Goal: Task Accomplishment & Management: Use online tool/utility

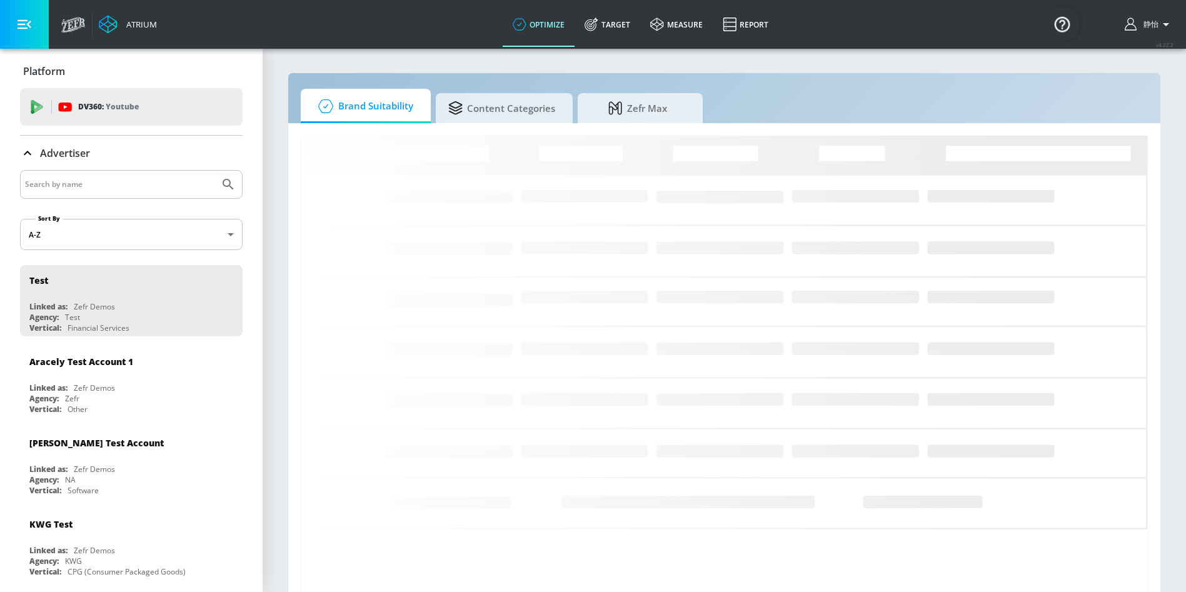
click at [110, 186] on input "Search by name" at bounding box center [119, 184] width 189 height 16
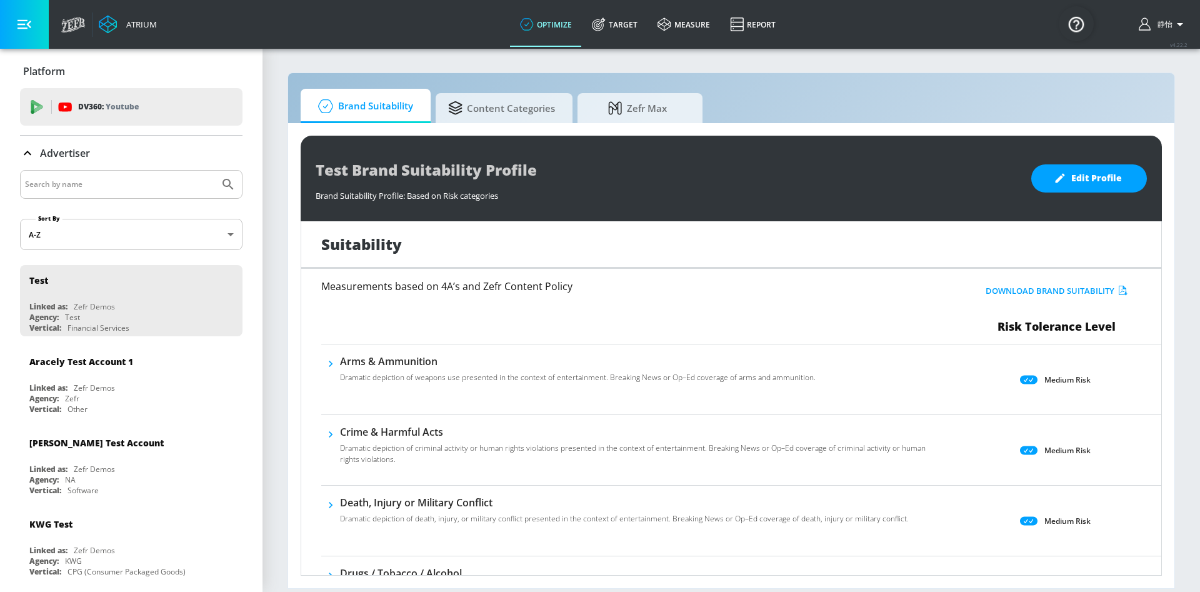
click at [129, 186] on input "Search by name" at bounding box center [119, 184] width 189 height 16
click at [214, 171] on button "Submit Search" at bounding box center [228, 185] width 28 height 28
click at [123, 178] on input "otsuka" at bounding box center [119, 184] width 189 height 16
click at [89, 193] on div "otsuka" at bounding box center [131, 184] width 223 height 29
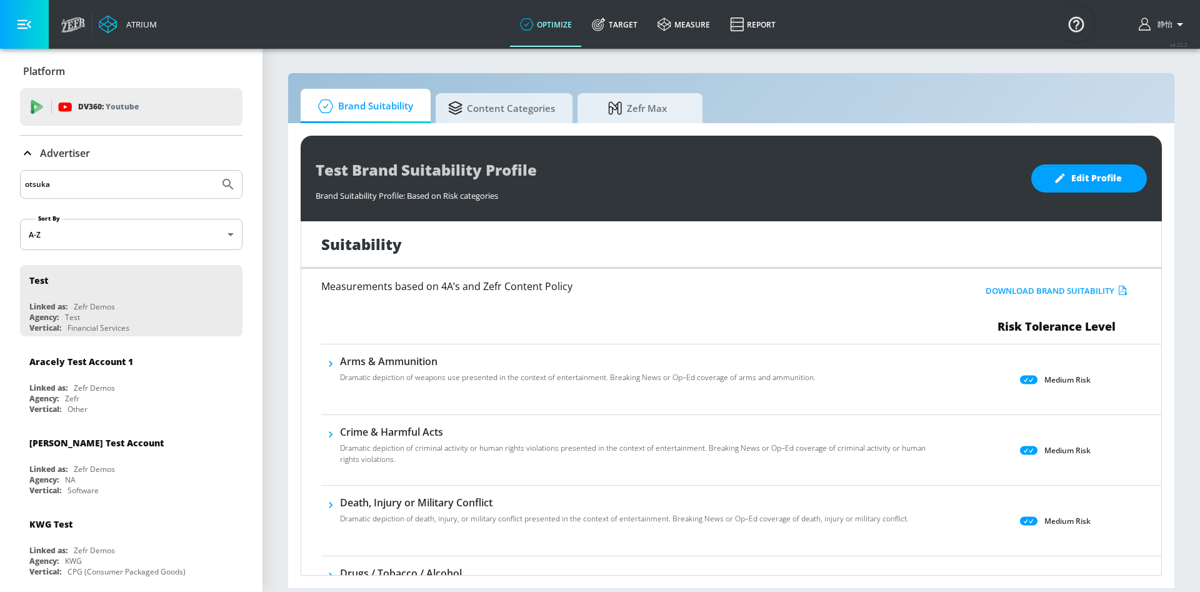
click at [88, 184] on input "otsuka" at bounding box center [119, 184] width 189 height 16
type input "o"
click at [88, 184] on input "O" at bounding box center [119, 184] width 189 height 16
type input "O"
click at [39, 184] on input "Otska" at bounding box center [119, 184] width 189 height 16
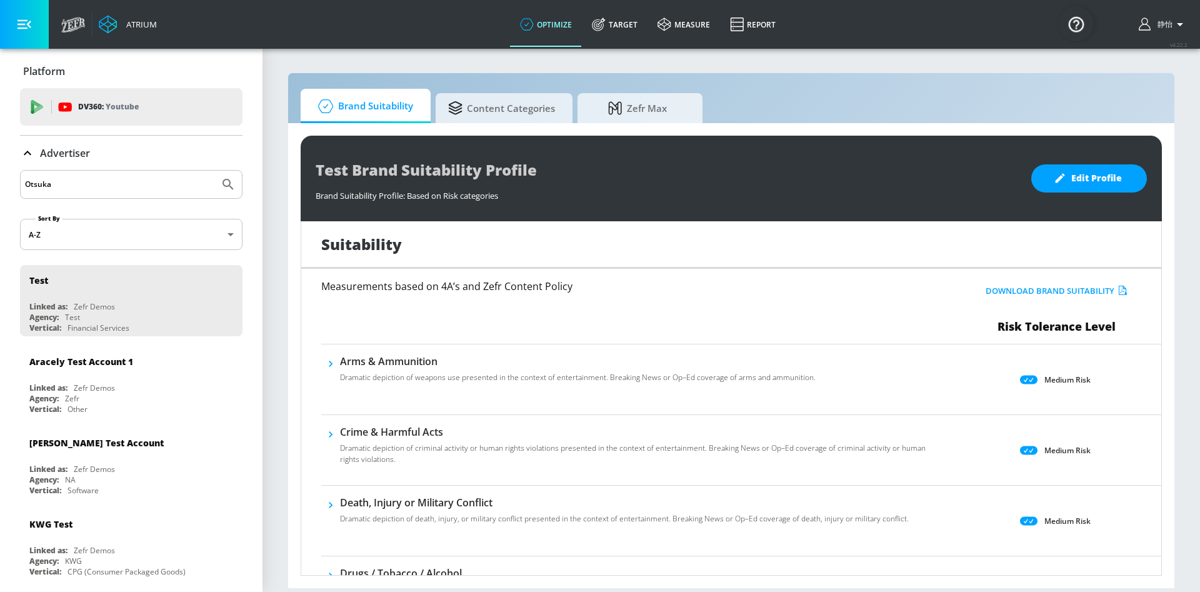
click at [214, 171] on button "Submit Search" at bounding box center [228, 185] width 28 height 28
click at [71, 185] on input "Otsuka" at bounding box center [119, 184] width 189 height 16
type input "Otsu"
click at [214, 171] on button "Submit Search" at bounding box center [228, 185] width 28 height 28
click at [616, 18] on link "Target" at bounding box center [615, 24] width 66 height 45
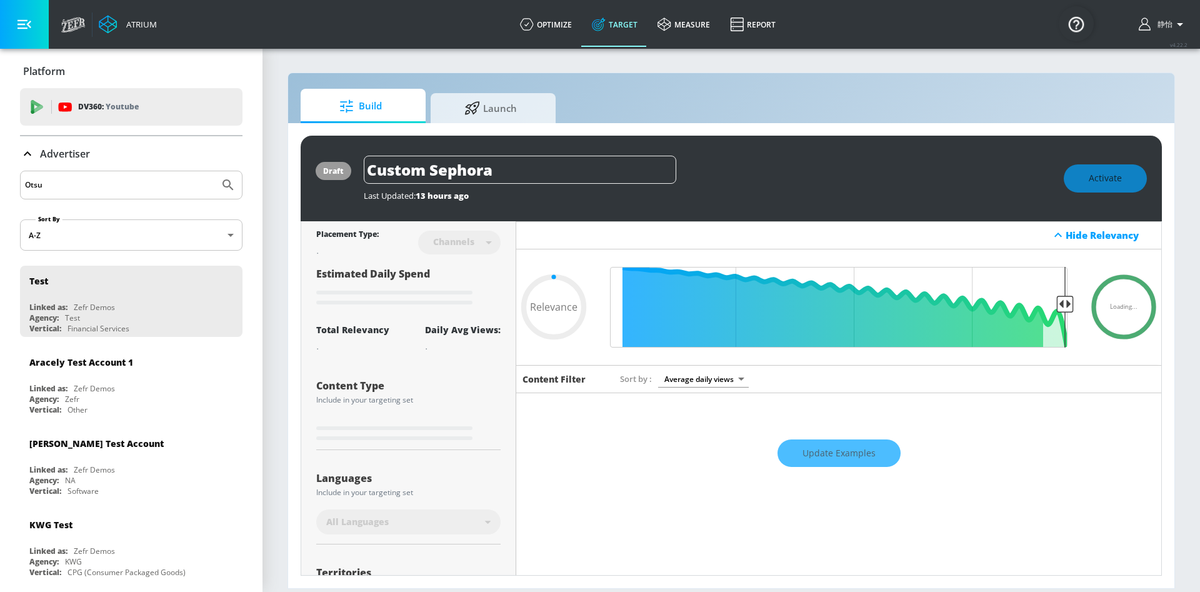
type input "0.6"
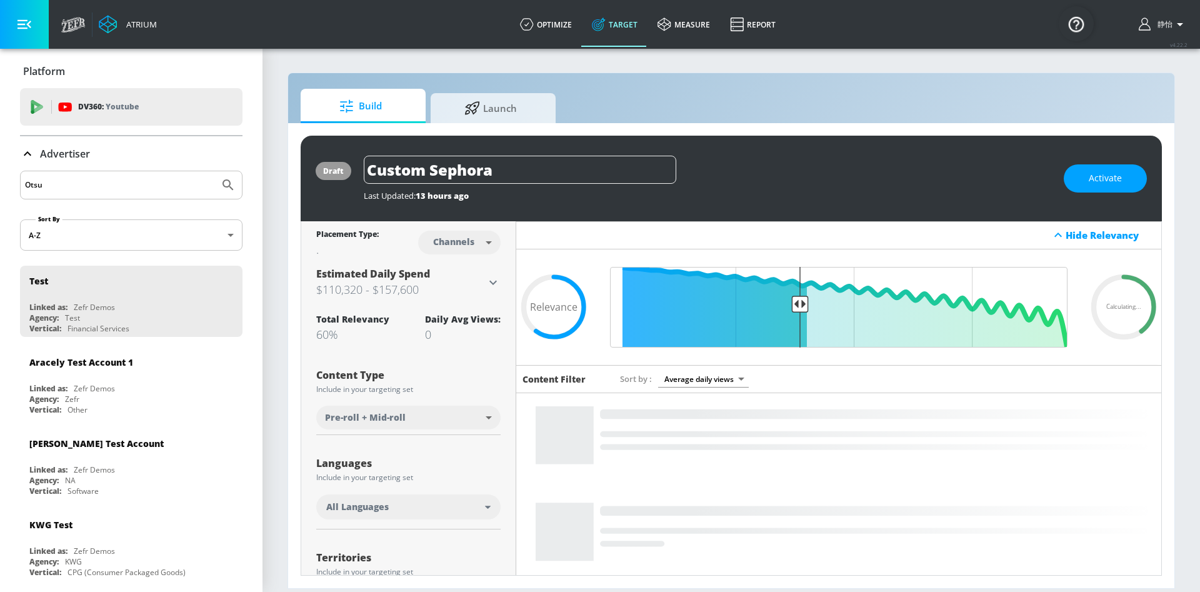
click at [70, 186] on input "Otsu" at bounding box center [119, 185] width 189 height 16
click at [214, 171] on button "Submit Search" at bounding box center [228, 185] width 28 height 28
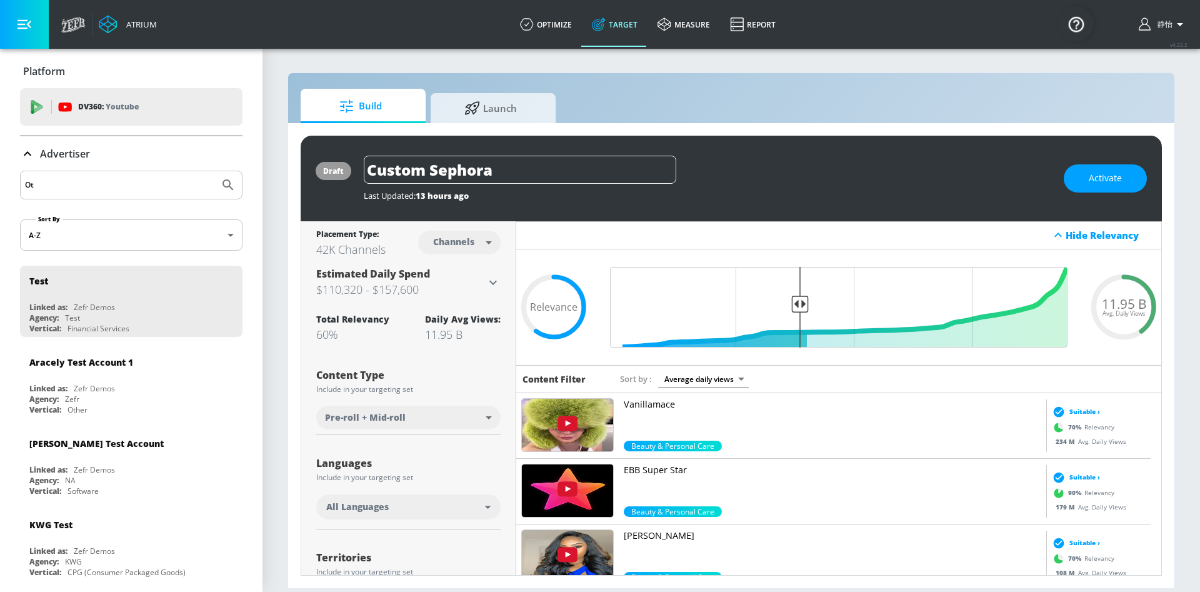
type input "O"
click at [214, 171] on button "Submit Search" at bounding box center [228, 185] width 28 height 28
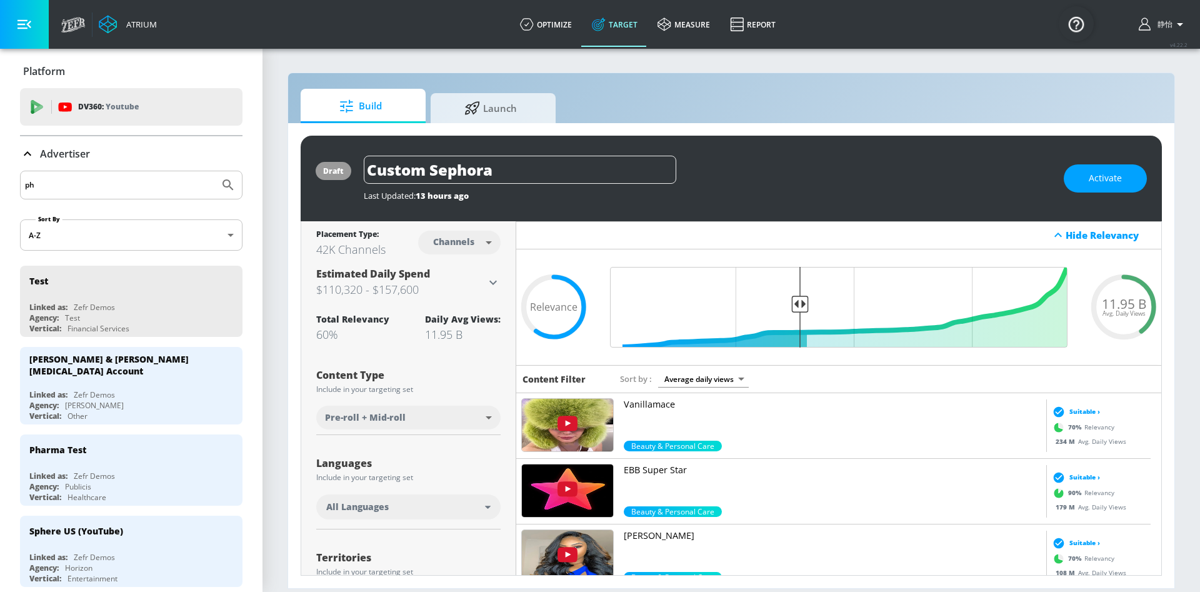
click at [56, 171] on div "ph" at bounding box center [131, 185] width 223 height 29
click at [41, 184] on input "ph" at bounding box center [119, 185] width 189 height 16
type input "p"
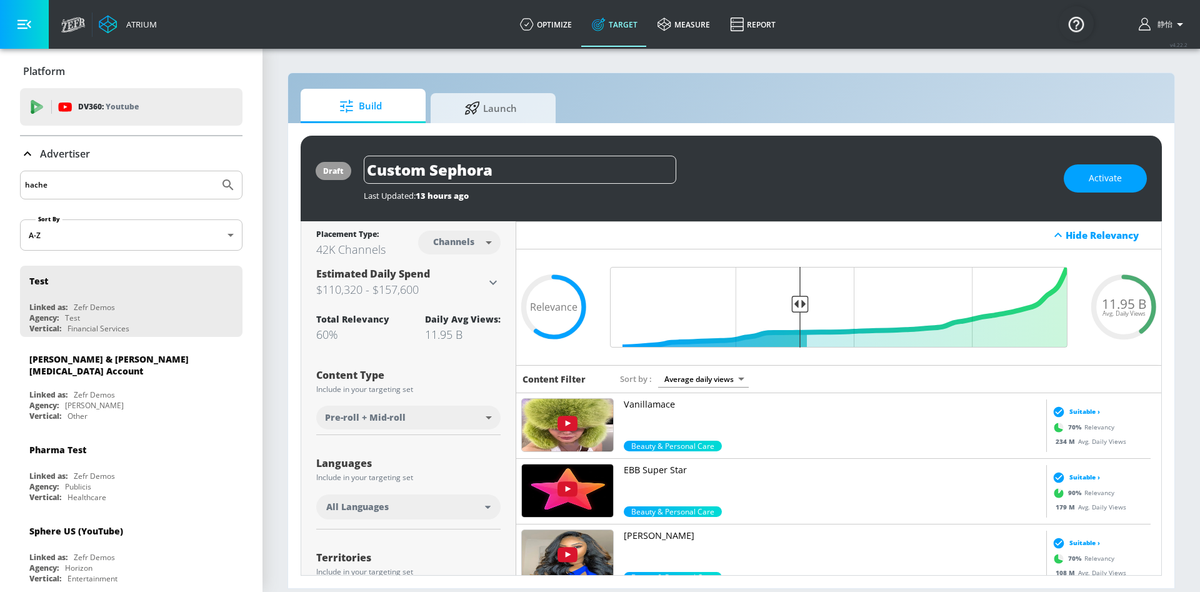
type input "hache"
click at [214, 171] on button "Submit Search" at bounding box center [228, 185] width 28 height 28
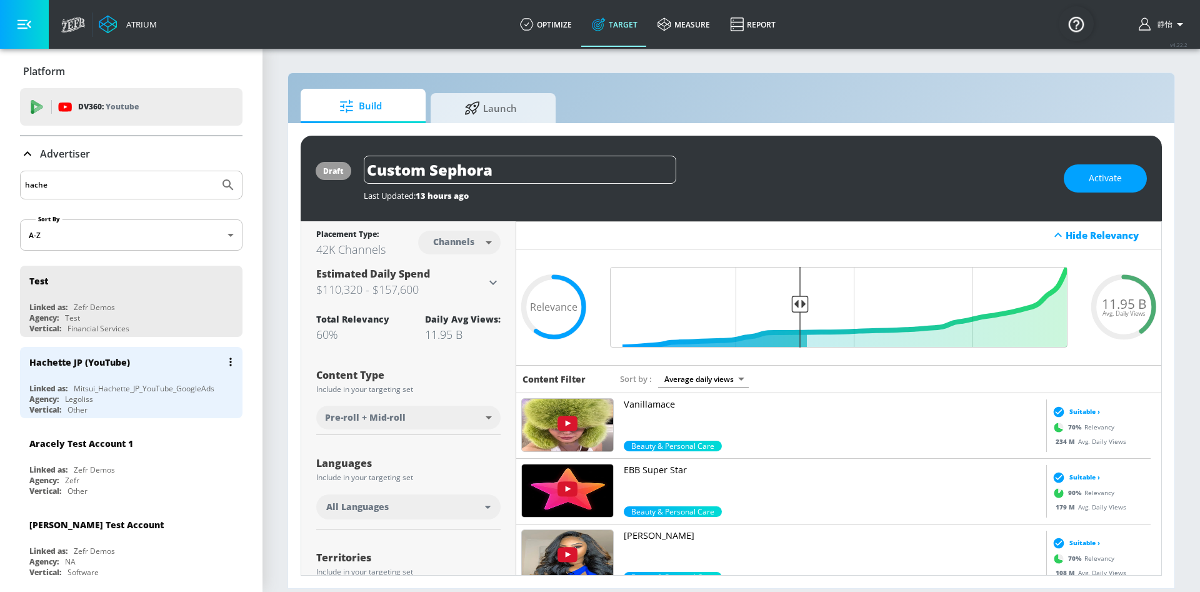
click at [74, 398] on div "Legoliss" at bounding box center [79, 399] width 28 height 11
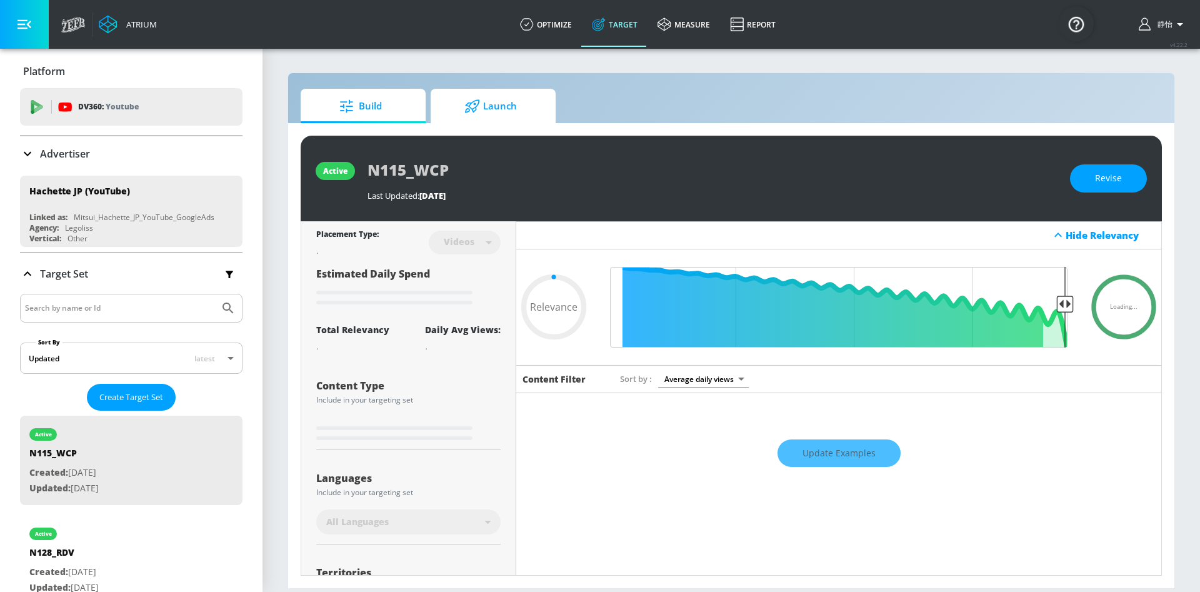
type input "0.6"
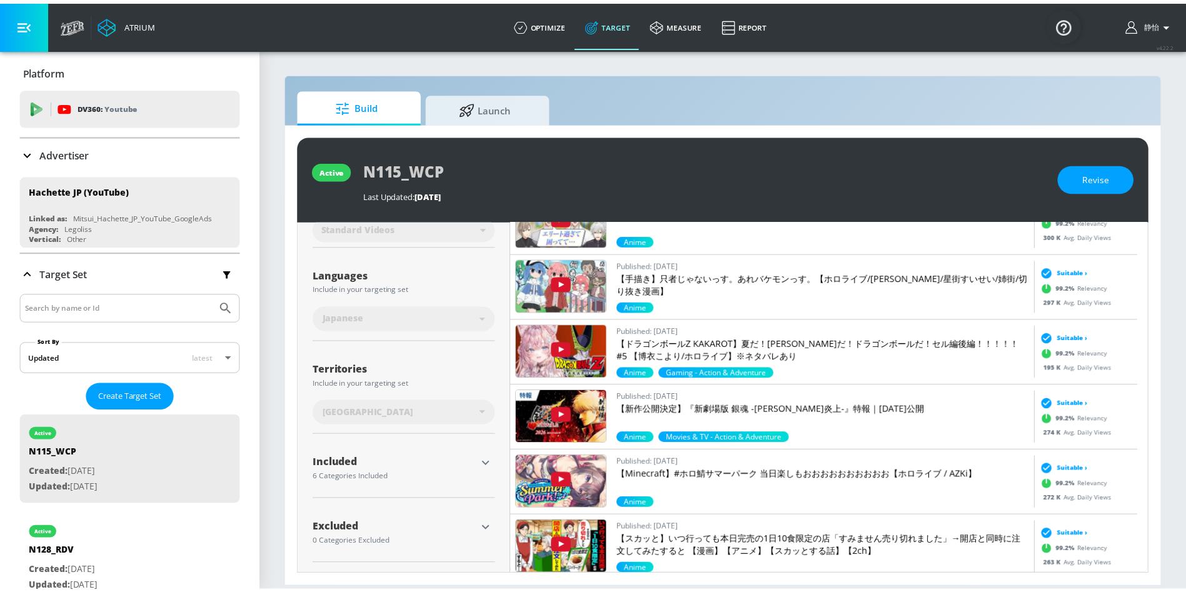
scroll to position [1125, 0]
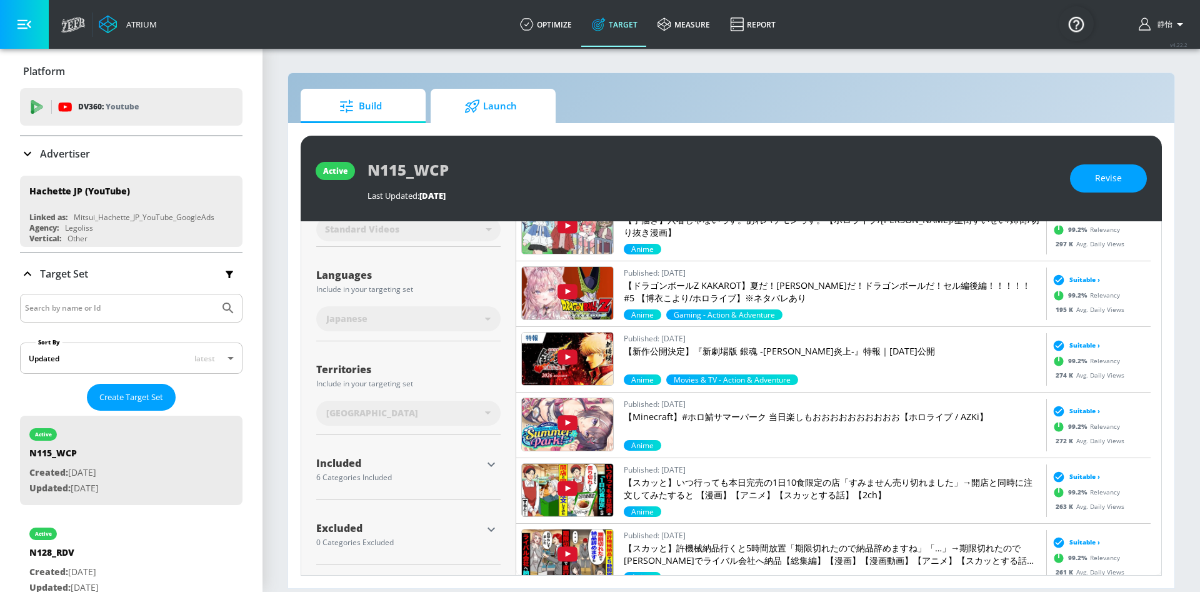
click at [516, 106] on span "Launch" at bounding box center [490, 106] width 95 height 30
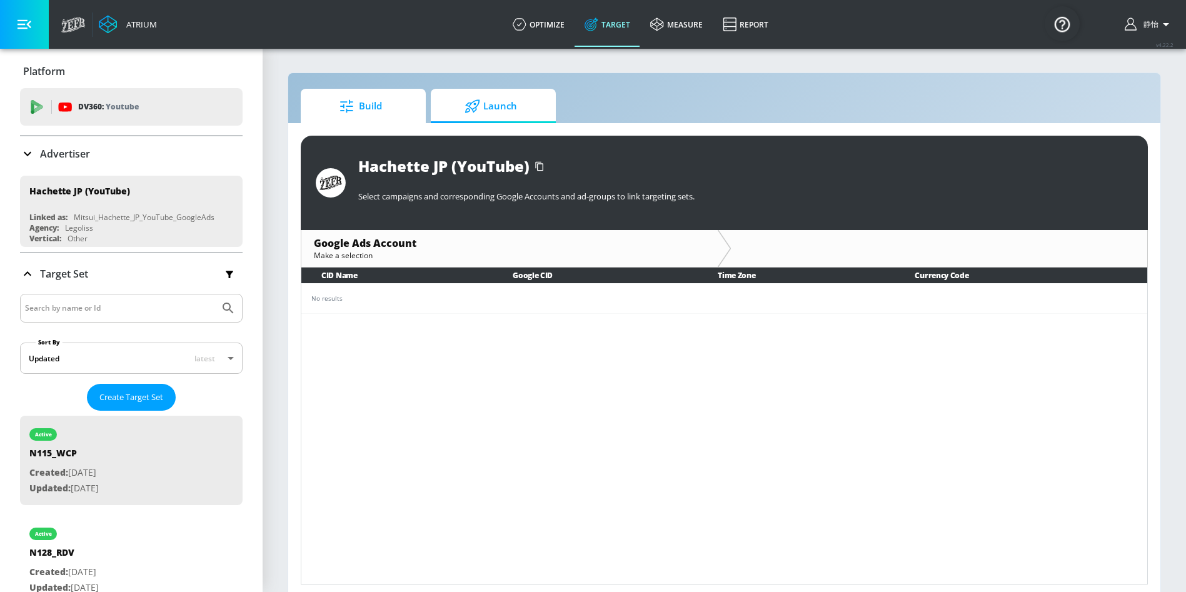
click at [361, 103] on span "Build" at bounding box center [360, 106] width 95 height 30
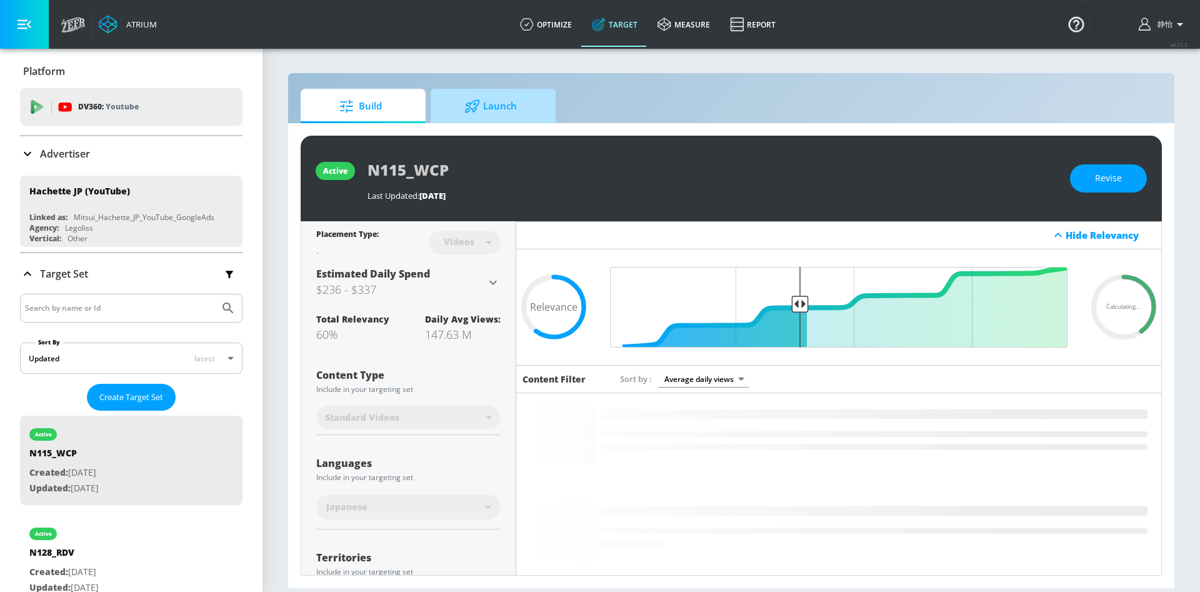
click at [508, 101] on span "Launch" at bounding box center [490, 106] width 95 height 30
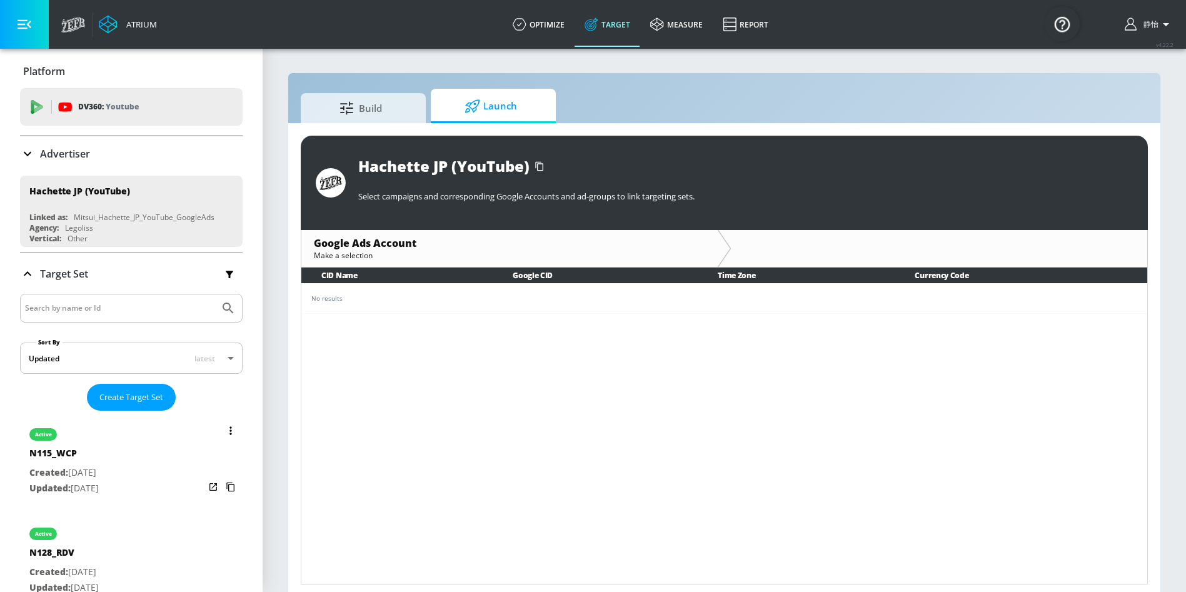
click at [147, 438] on div "active N115_WCP Created: [DATE] Updated: [DATE]" at bounding box center [131, 460] width 223 height 89
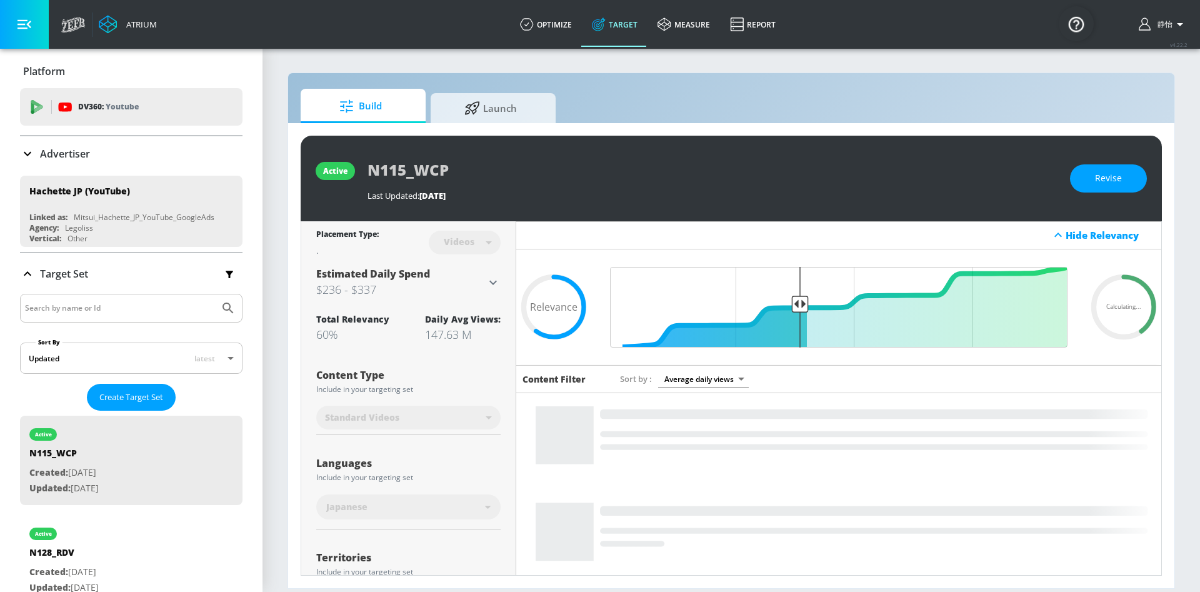
click at [509, 79] on div "Build Launch active N115_WCP Last Updated: [DATE] Revise Placement Type: Videos…" at bounding box center [732, 331] width 888 height 516
click at [509, 94] on span "Launch" at bounding box center [490, 106] width 95 height 30
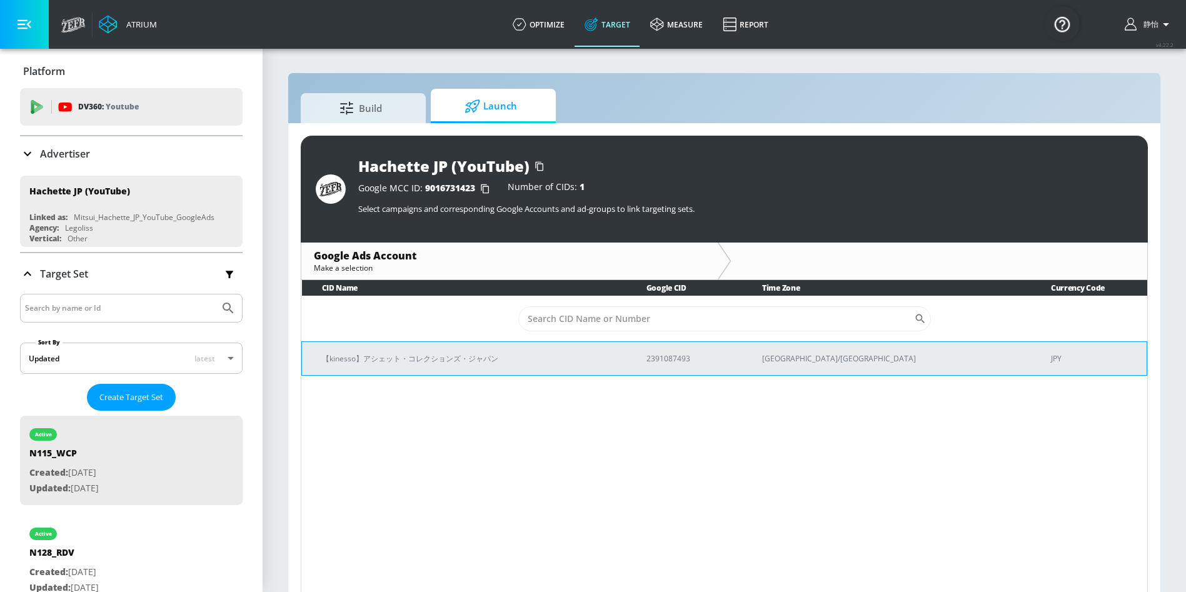
click at [458, 357] on p "【kinesso】アシェット・コレクションズ・ジャパン" at bounding box center [469, 358] width 294 height 13
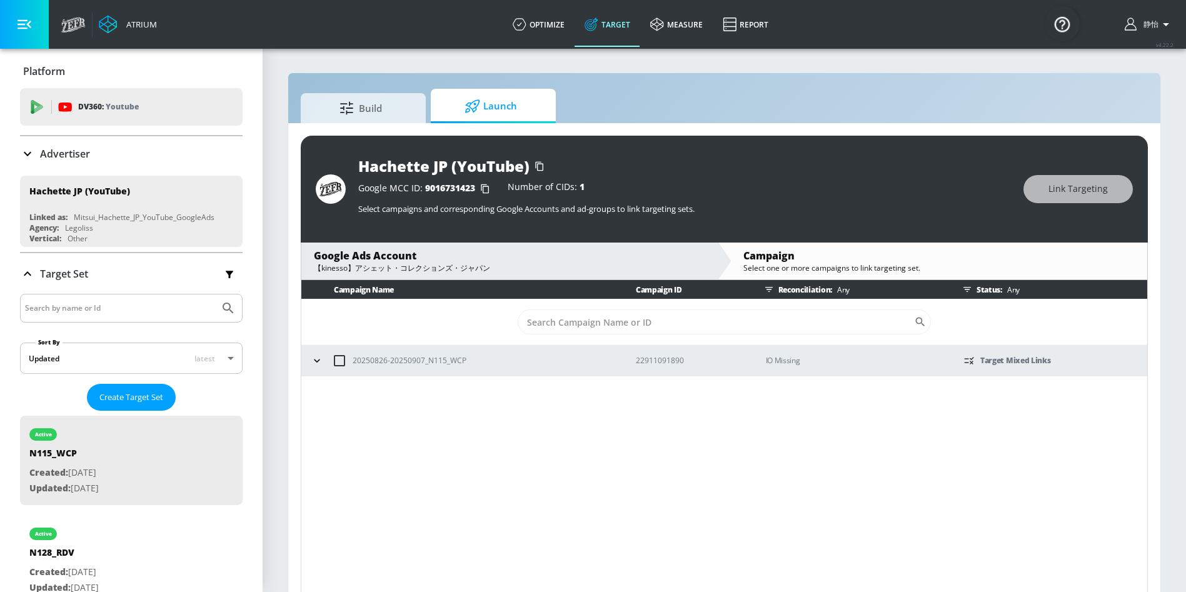
click at [314, 361] on icon "button" at bounding box center [317, 360] width 13 height 13
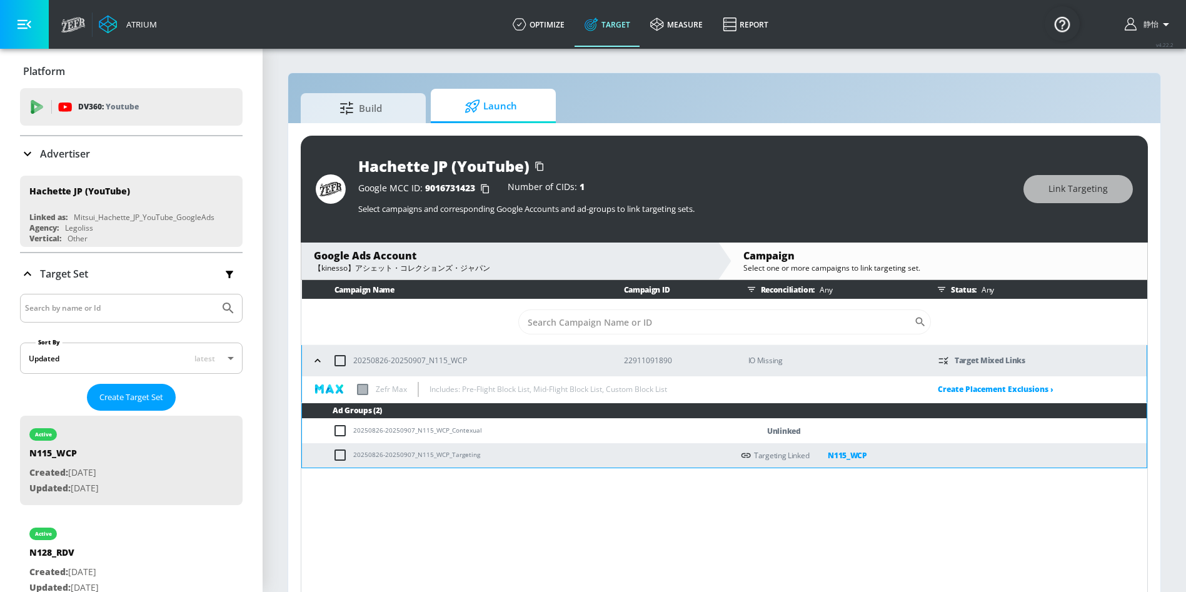
click at [501, 533] on div "Campaign Name Campaign ID Reconciliation: Any Status: Any ​ 20250826-20250907_N…" at bounding box center [724, 438] width 847 height 317
